Goal: Complete application form: Complete application form

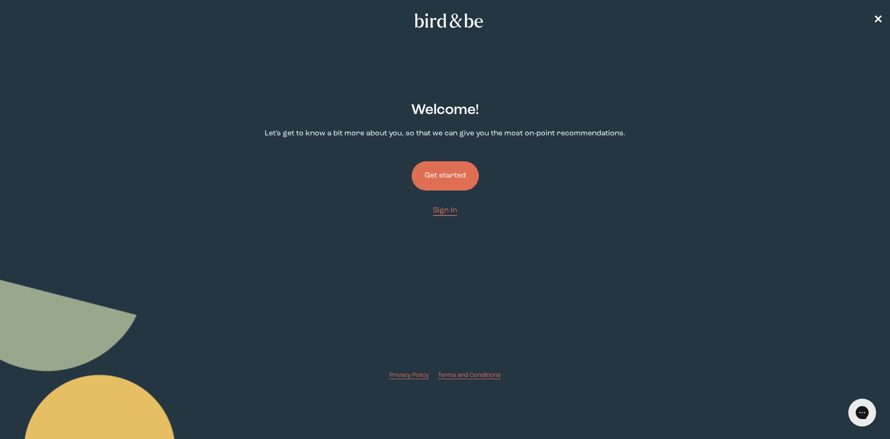
click at [447, 178] on button "Get started" at bounding box center [445, 175] width 67 height 29
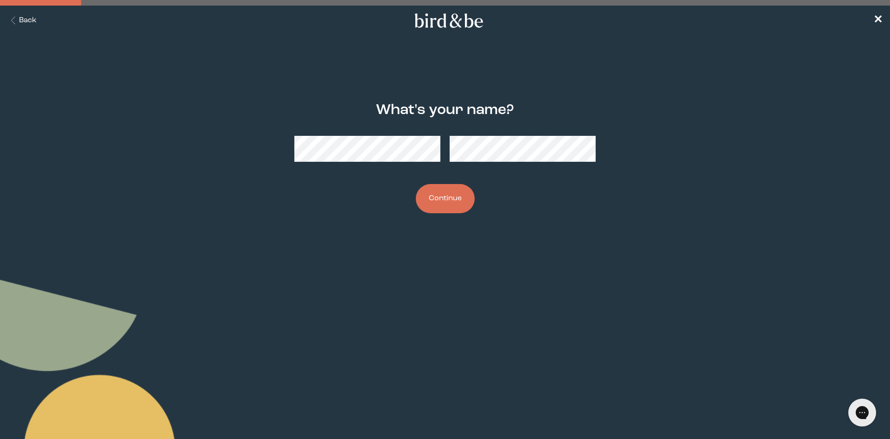
click at [441, 201] on button "Continue" at bounding box center [445, 198] width 59 height 29
click at [452, 203] on button "Continue" at bounding box center [445, 198] width 59 height 29
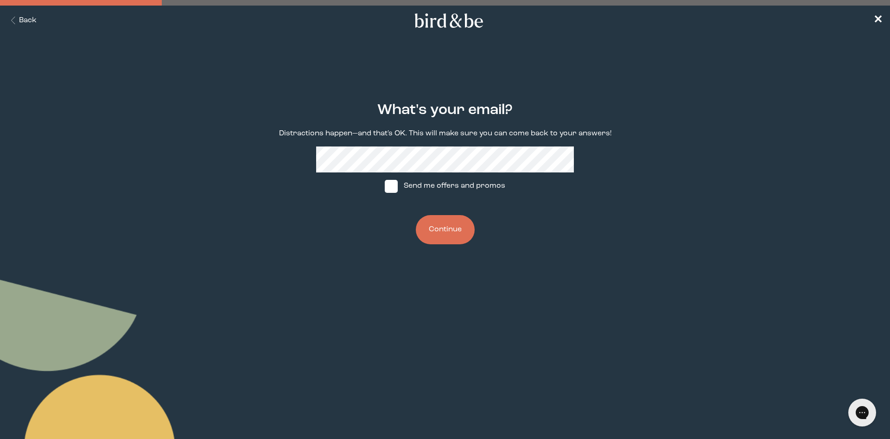
click at [440, 225] on button "Continue" at bounding box center [445, 229] width 59 height 29
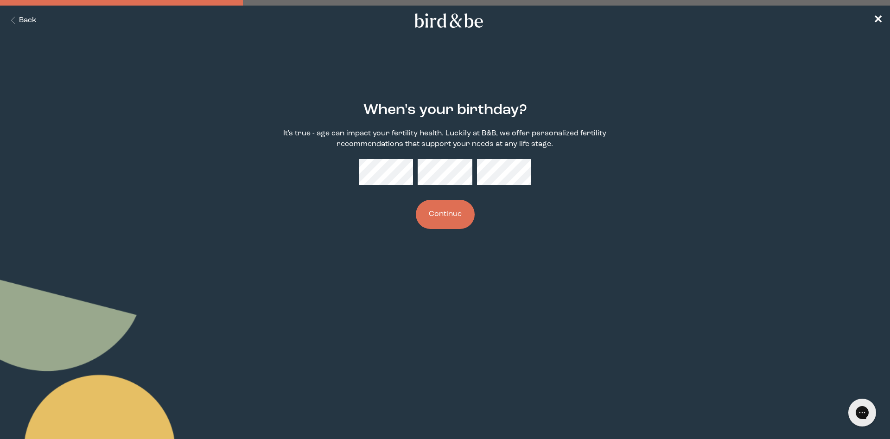
click at [416, 200] on button "Continue" at bounding box center [445, 214] width 59 height 29
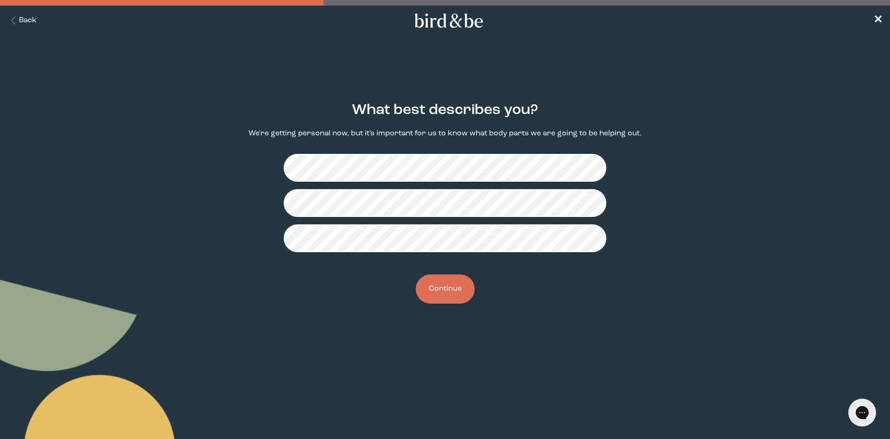
click at [443, 292] on button "Continue" at bounding box center [445, 288] width 59 height 29
click at [442, 289] on button "Continue" at bounding box center [445, 288] width 59 height 29
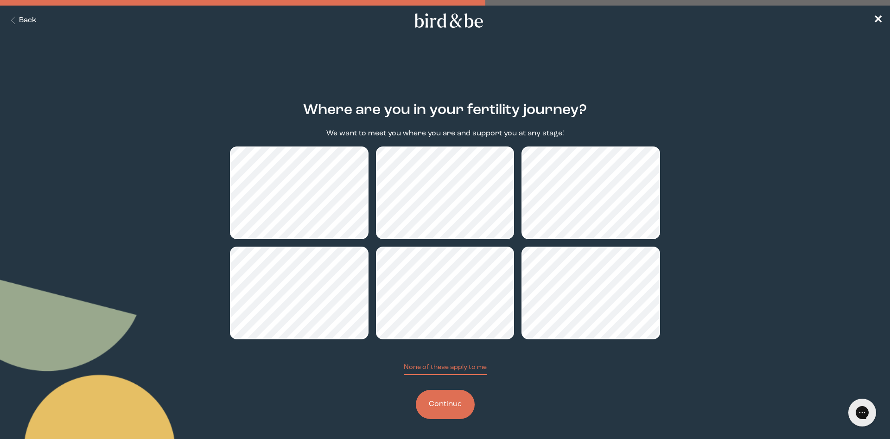
click at [452, 411] on button "Continue" at bounding box center [445, 404] width 59 height 29
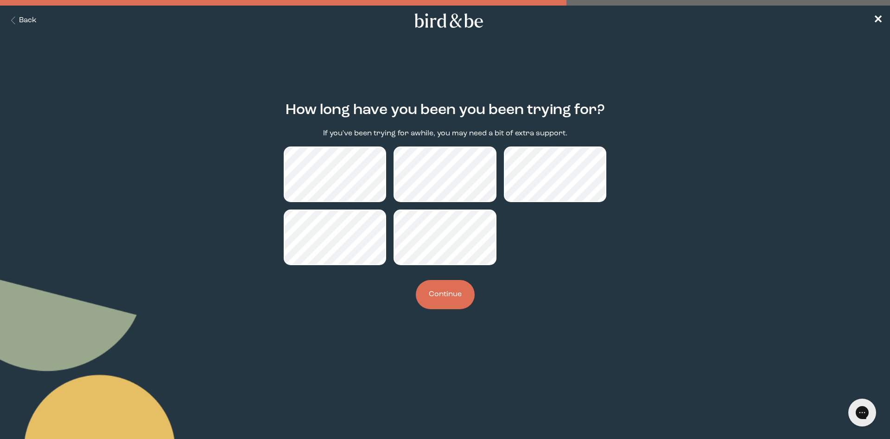
click at [444, 300] on button "Continue" at bounding box center [445, 294] width 59 height 29
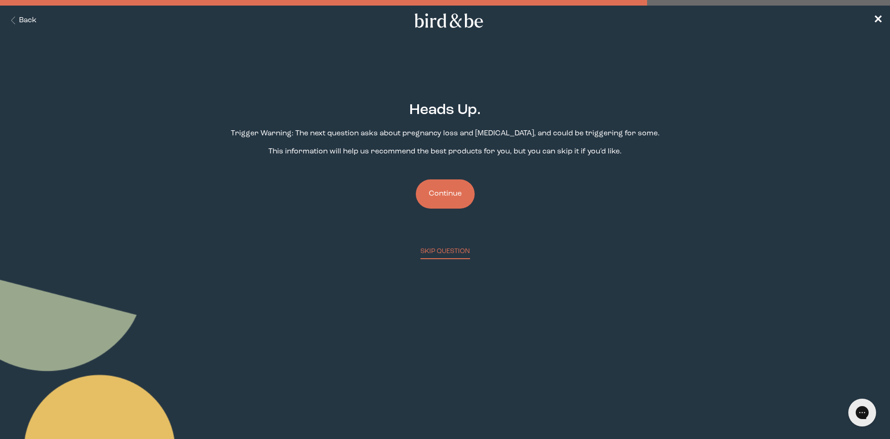
click at [456, 197] on button "Continue" at bounding box center [445, 193] width 59 height 29
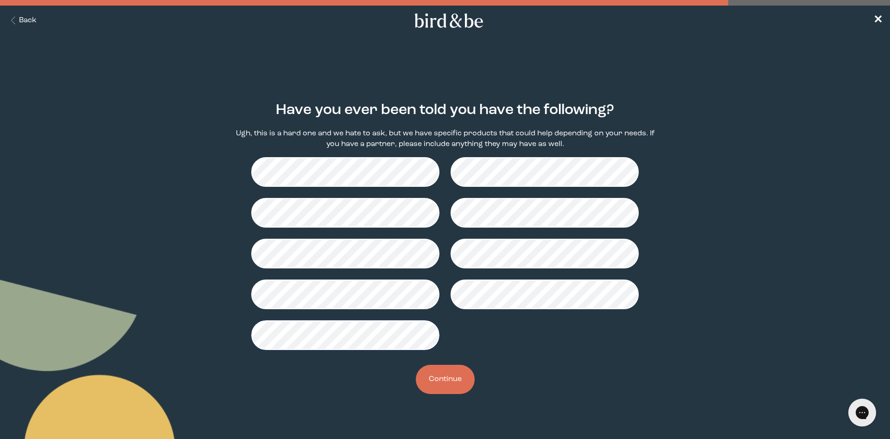
click at [448, 377] on button "Continue" at bounding box center [445, 379] width 59 height 29
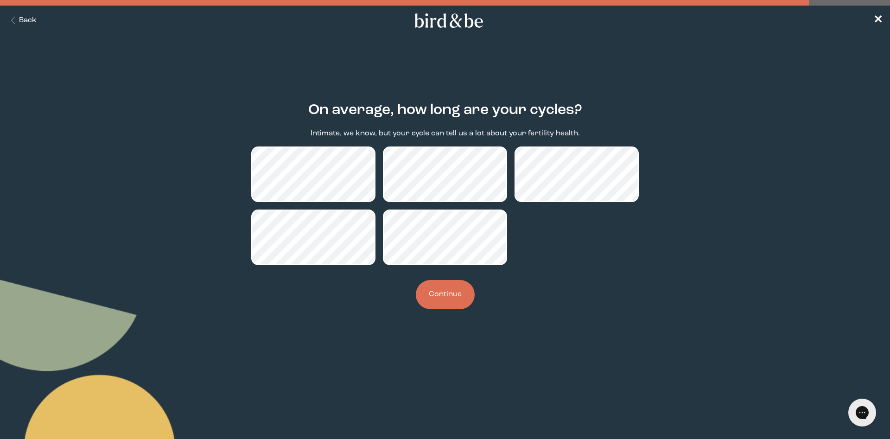
click at [452, 297] on button "Continue" at bounding box center [445, 294] width 59 height 29
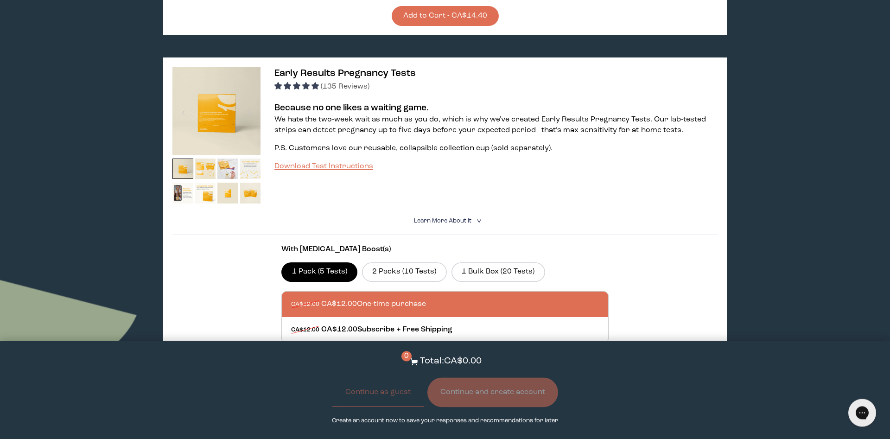
scroll to position [946, 0]
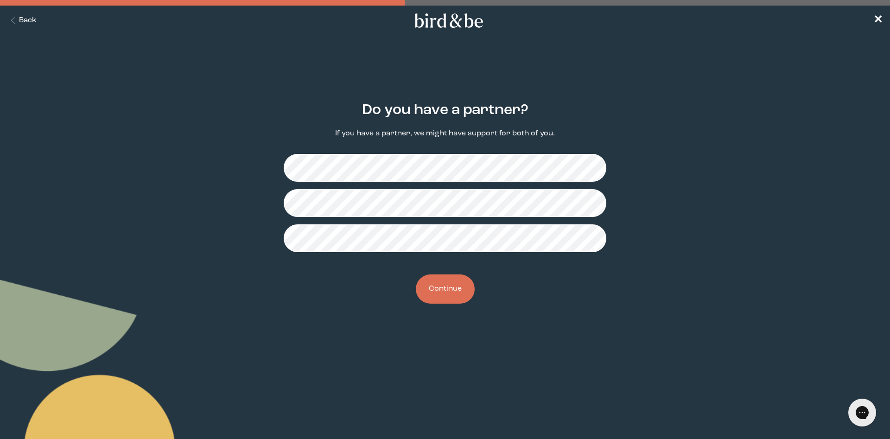
click at [441, 289] on button "Continue" at bounding box center [445, 288] width 59 height 29
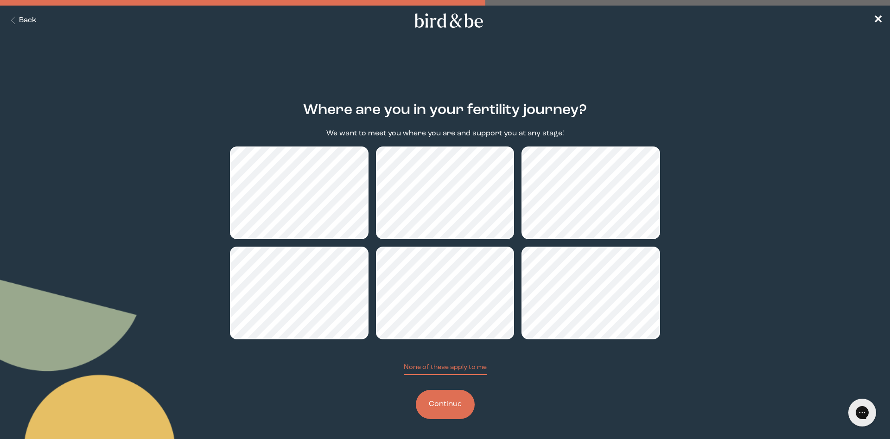
click at [450, 408] on button "Continue" at bounding box center [445, 404] width 59 height 29
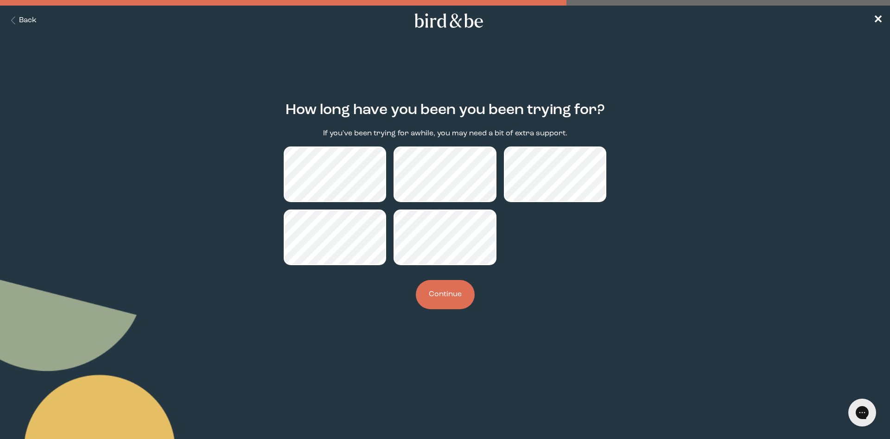
click at [458, 300] on button "Continue" at bounding box center [445, 294] width 59 height 29
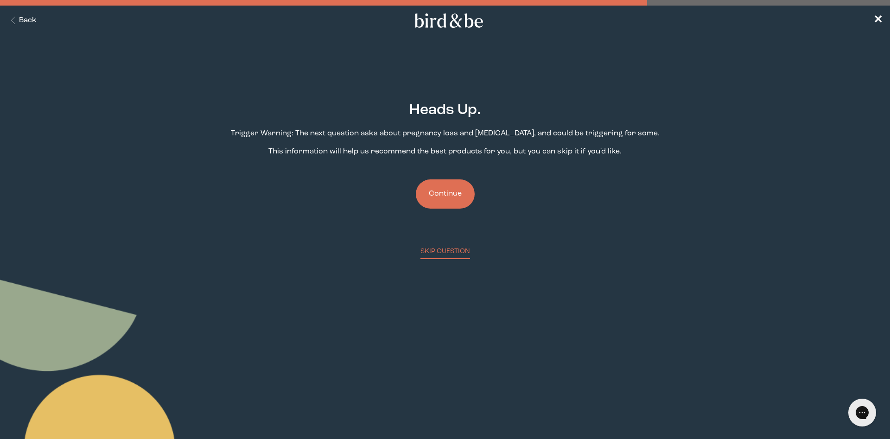
click at [461, 191] on button "Continue" at bounding box center [445, 193] width 59 height 29
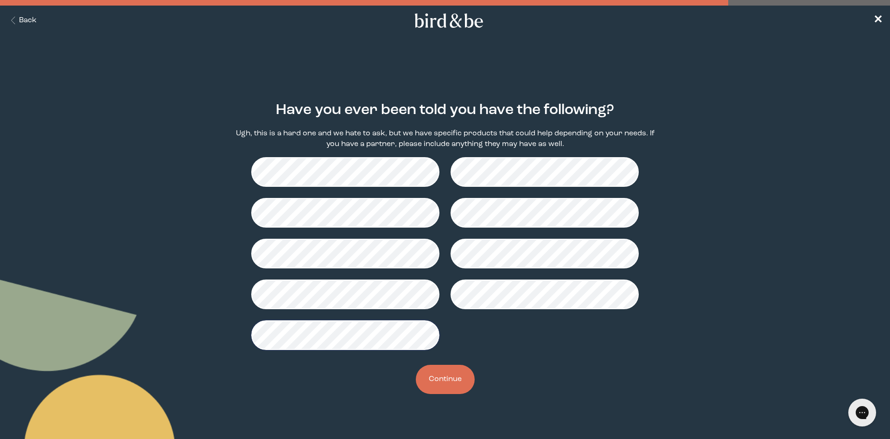
click at [454, 376] on button "Continue" at bounding box center [445, 379] width 59 height 29
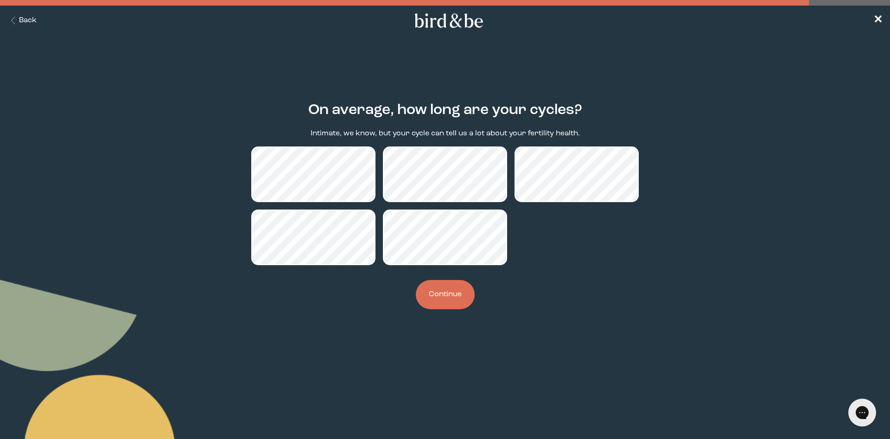
click at [445, 294] on button "Continue" at bounding box center [445, 294] width 59 height 29
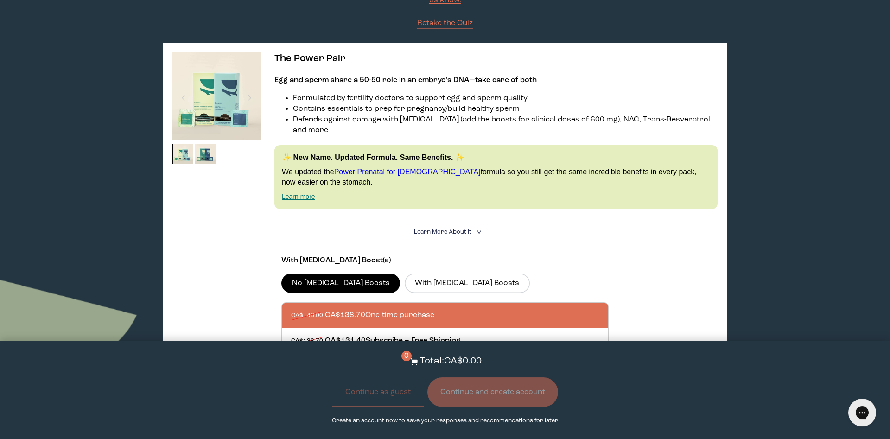
scroll to position [95, 0]
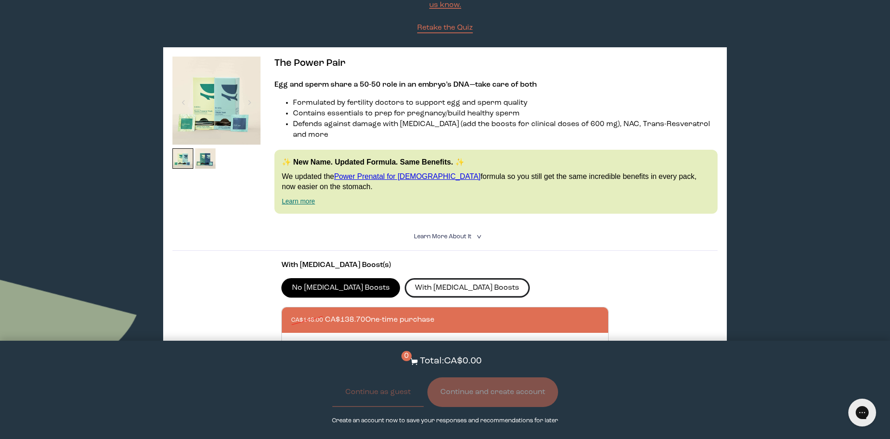
click at [429, 279] on label "With [MEDICAL_DATA] Boosts" at bounding box center [467, 287] width 125 height 19
click at [0, 0] on input "With [MEDICAL_DATA] Boosts" at bounding box center [0, 0] width 0 height 0
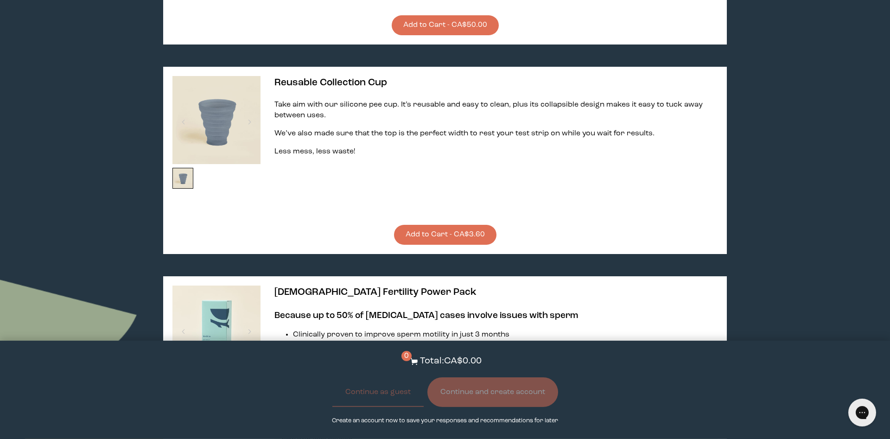
scroll to position [1466, 0]
